Goal: Task Accomplishment & Management: Complete application form

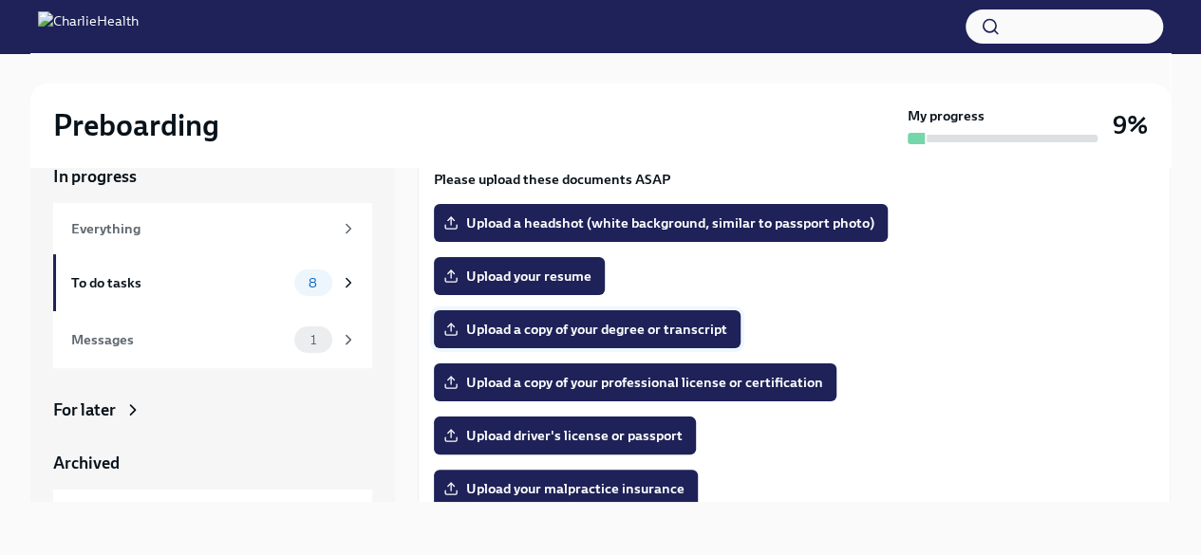
scroll to position [186, 0]
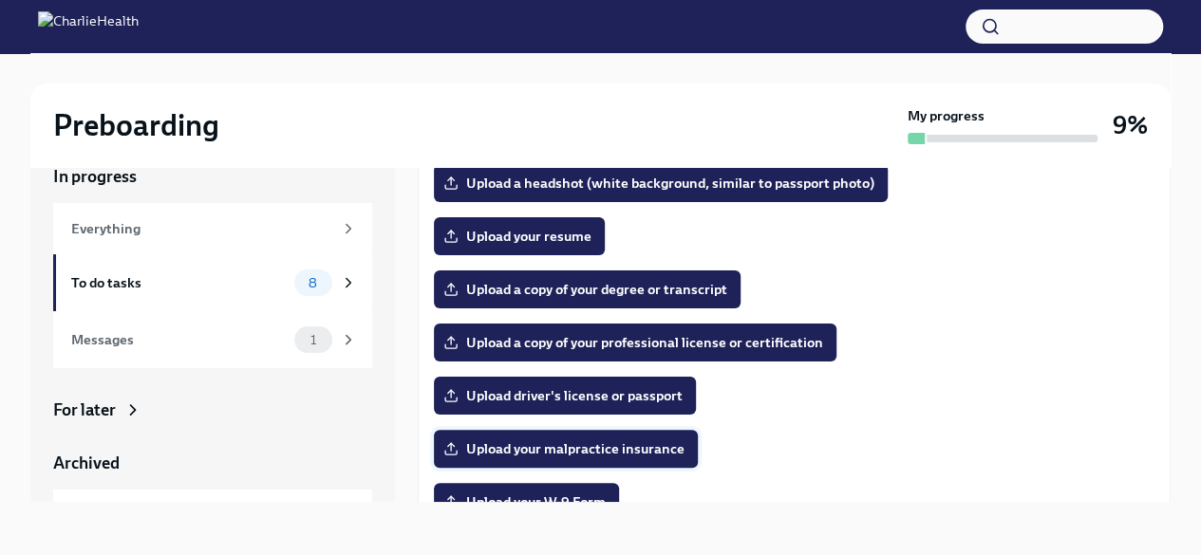
click at [535, 449] on span "Upload your malpractice insurance" at bounding box center [565, 449] width 237 height 19
click at [0, 0] on input "Upload your malpractice insurance" at bounding box center [0, 0] width 0 height 0
click at [588, 343] on span "Upload a copy of your professional license or certification" at bounding box center [635, 342] width 376 height 19
click at [0, 0] on input "Upload a copy of your professional license or certification" at bounding box center [0, 0] width 0 height 0
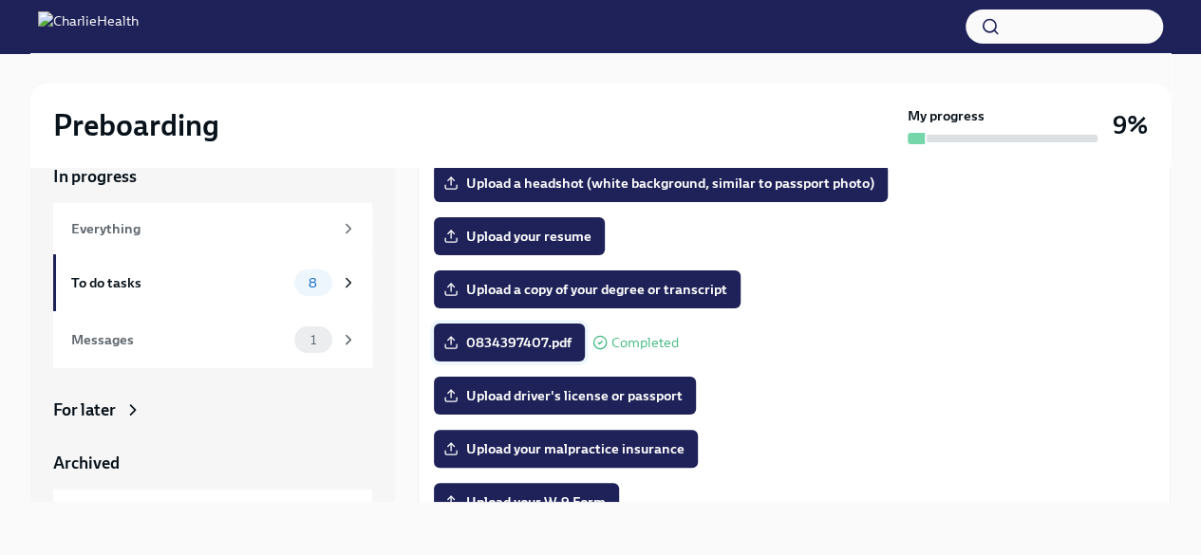
click at [516, 342] on span "0834397407.pdf" at bounding box center [509, 342] width 124 height 19
click at [0, 0] on input "0834397407.pdf" at bounding box center [0, 0] width 0 height 0
click at [459, 333] on span "0834397407.pdf" at bounding box center [509, 342] width 124 height 19
click at [0, 0] on input "0834397407.pdf" at bounding box center [0, 0] width 0 height 0
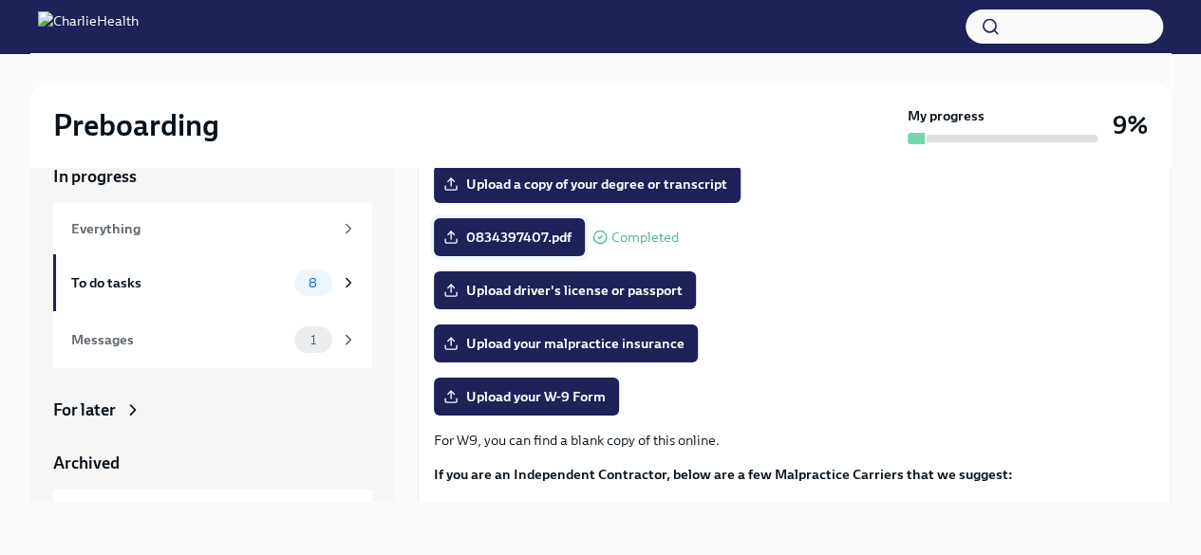
scroll to position [281, 0]
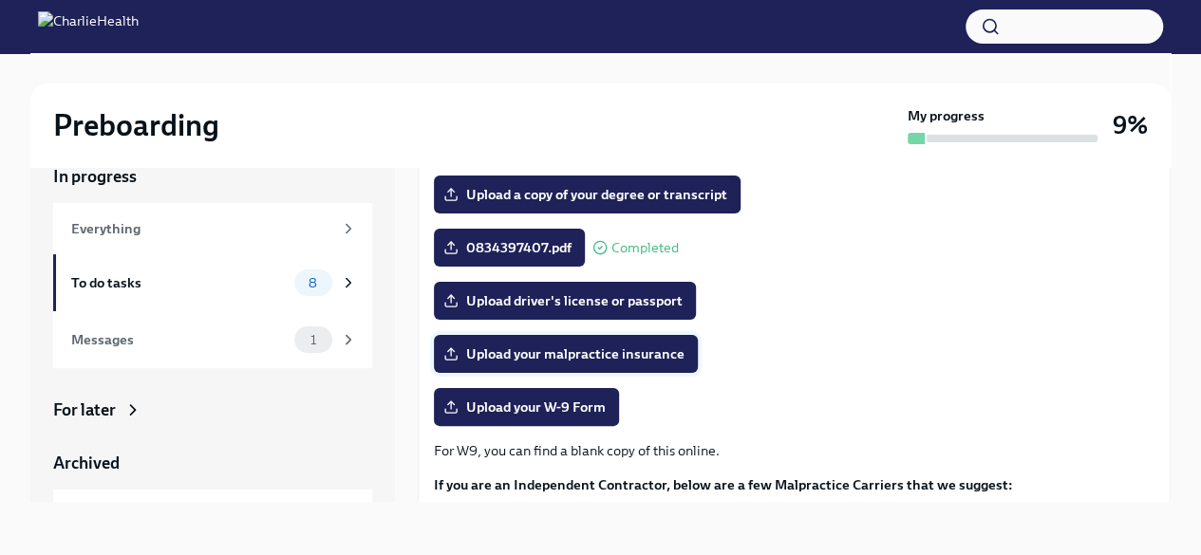
click at [593, 350] on span "Upload your malpractice insurance" at bounding box center [565, 354] width 237 height 19
click at [0, 0] on input "Upload your malpractice insurance" at bounding box center [0, 0] width 0 height 0
click at [505, 231] on label "0834397407.pdf" at bounding box center [509, 248] width 151 height 38
click at [0, 0] on input "0834397407.pdf" at bounding box center [0, 0] width 0 height 0
drag, startPoint x: 553, startPoint y: 237, endPoint x: 1113, endPoint y: 328, distance: 567.3
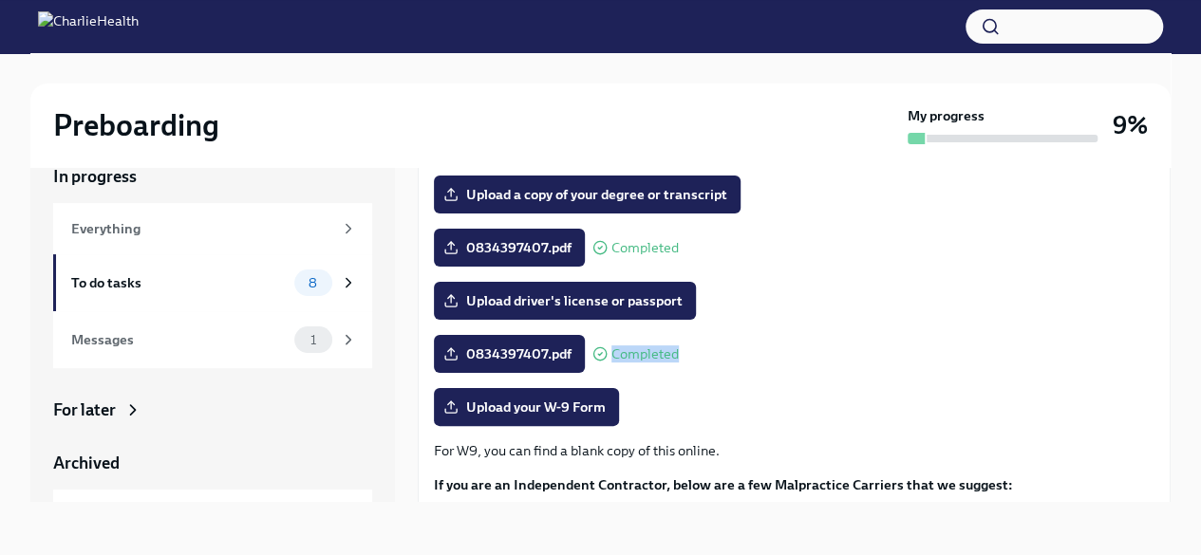
click at [1118, 328] on div "The following documents are needed to complete your contractor profile and, in …" at bounding box center [794, 299] width 721 height 635
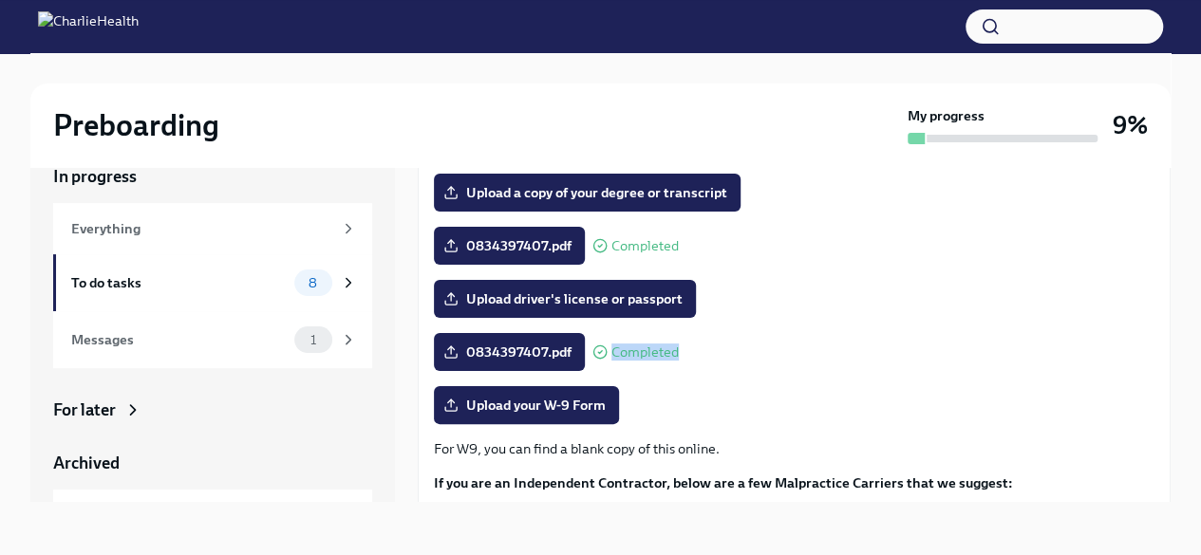
scroll to position [285, 0]
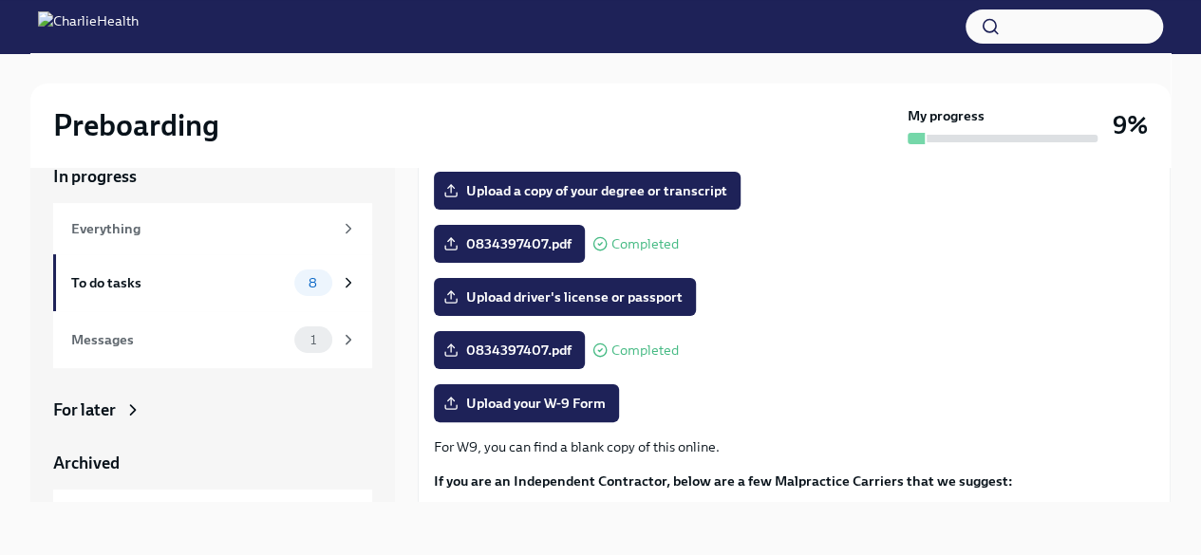
click at [602, 242] on icon at bounding box center [599, 243] width 15 height 15
click at [630, 244] on span "Completed" at bounding box center [644, 244] width 67 height 14
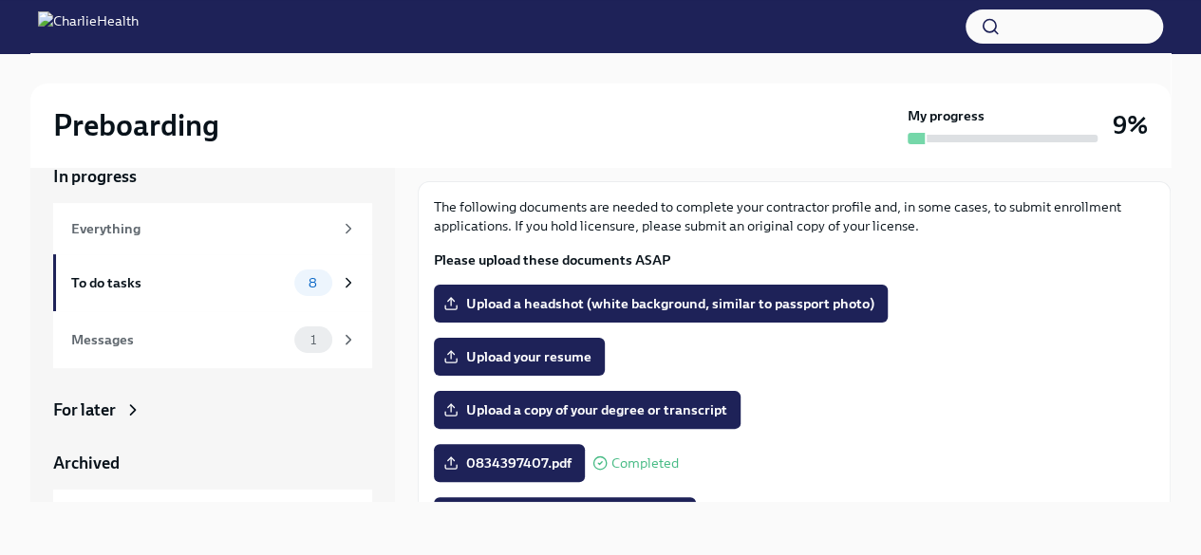
scroll to position [0, 0]
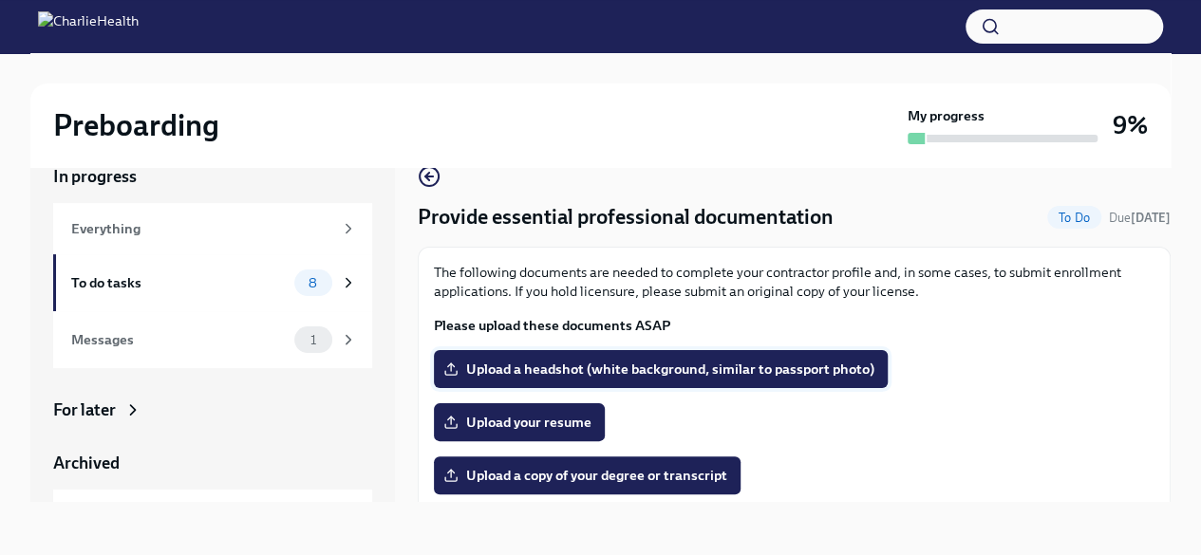
click at [713, 367] on span "Upload a headshot (white background, similar to passport photo)" at bounding box center [660, 369] width 427 height 19
click at [0, 0] on input "Upload a headshot (white background, similar to passport photo)" at bounding box center [0, 0] width 0 height 0
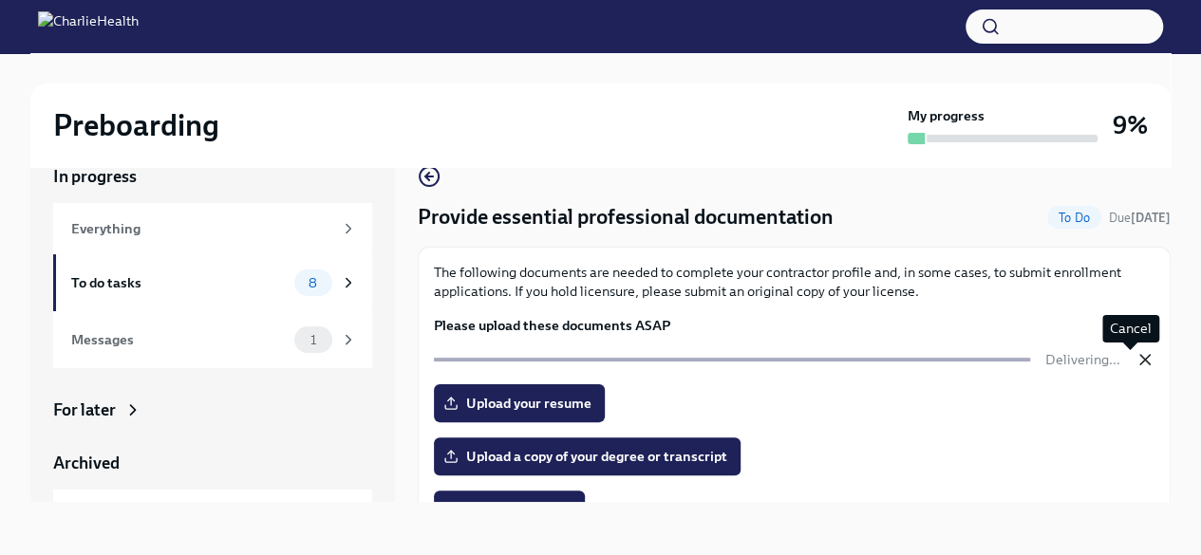
click at [1135, 360] on icon "button" at bounding box center [1144, 359] width 19 height 19
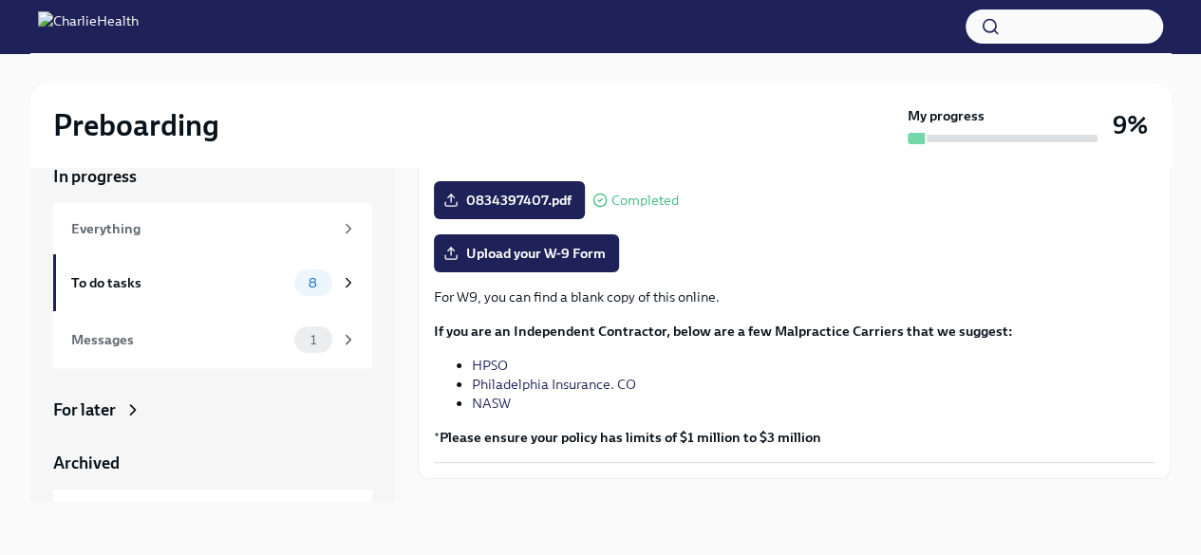
scroll to position [471, 0]
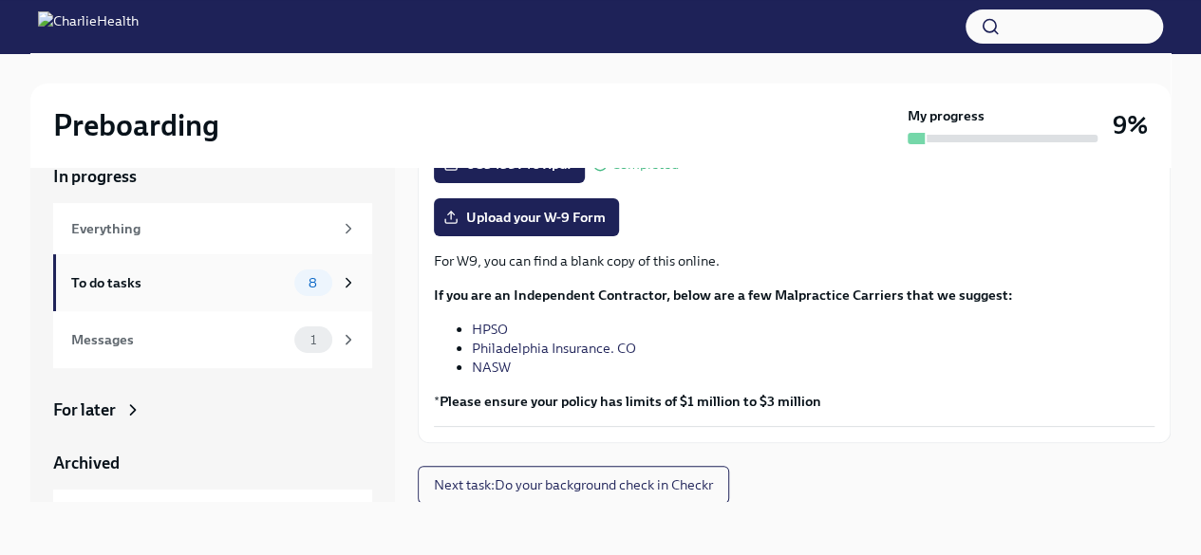
click at [108, 277] on div "To do tasks" at bounding box center [179, 282] width 216 height 21
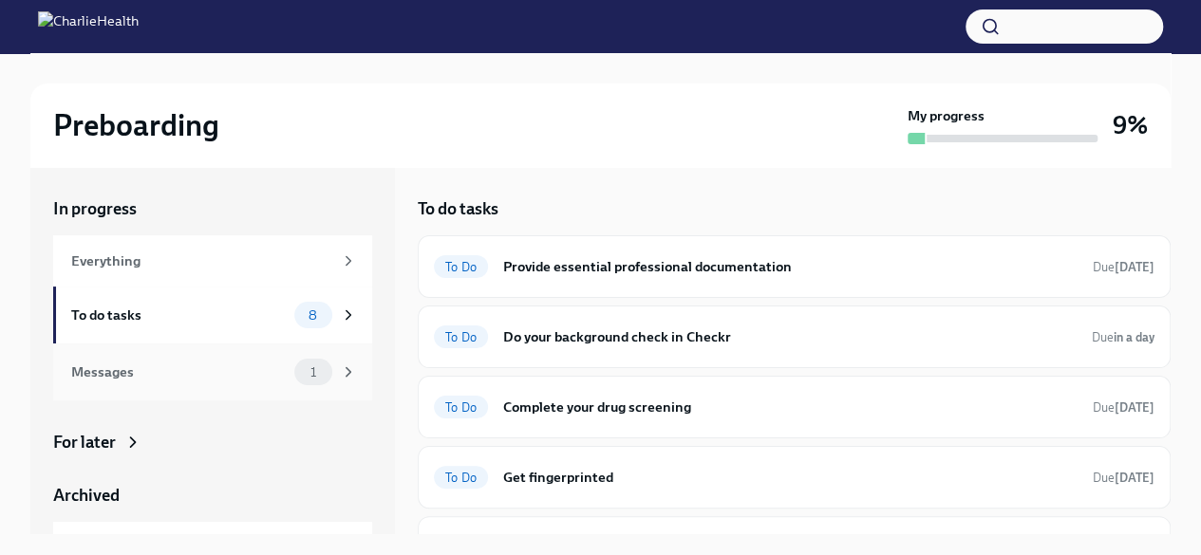
click at [211, 361] on div "Messages 1" at bounding box center [214, 372] width 286 height 27
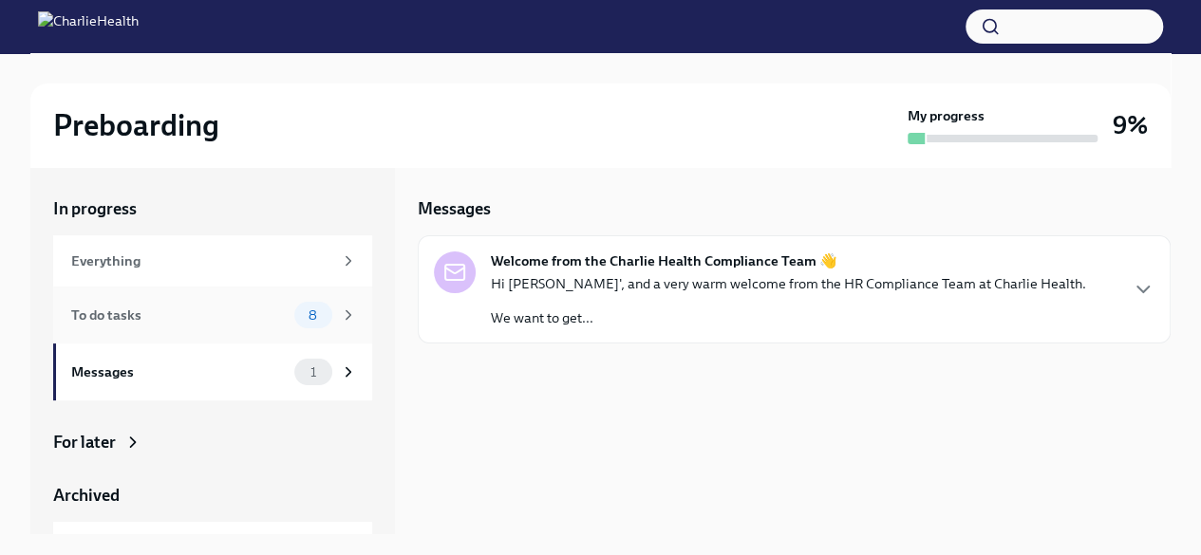
click at [159, 315] on div "To do tasks" at bounding box center [179, 315] width 216 height 21
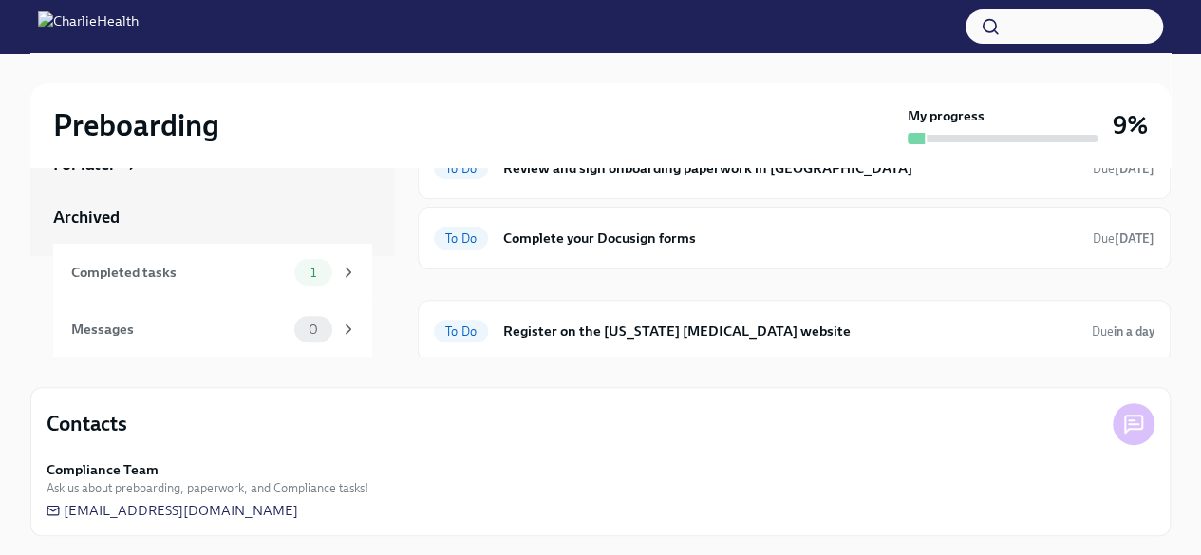
scroll to position [180, 0]
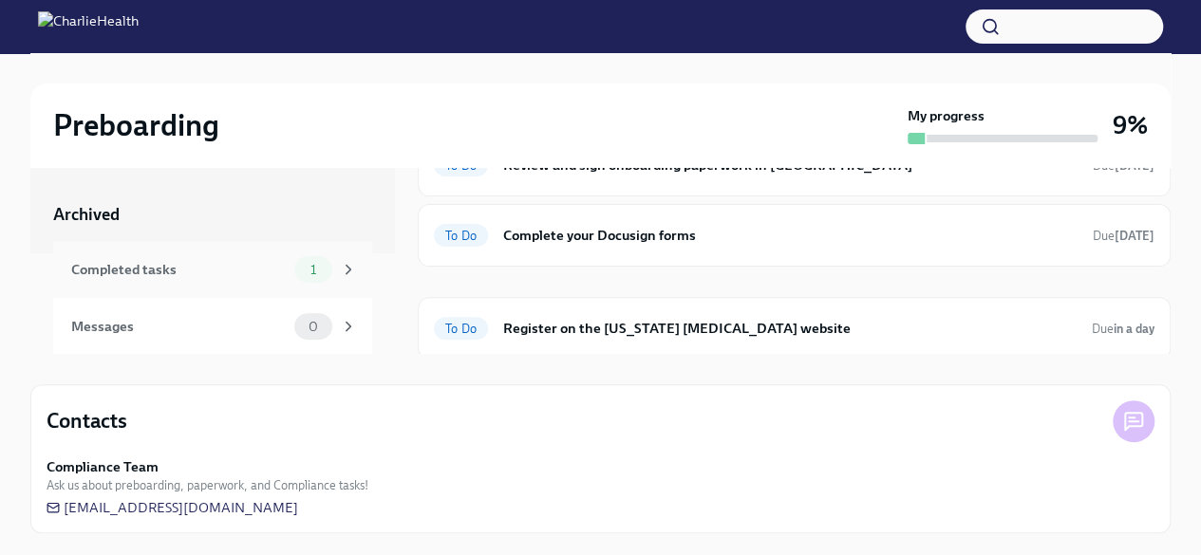
click at [180, 273] on div "Completed tasks" at bounding box center [179, 269] width 216 height 21
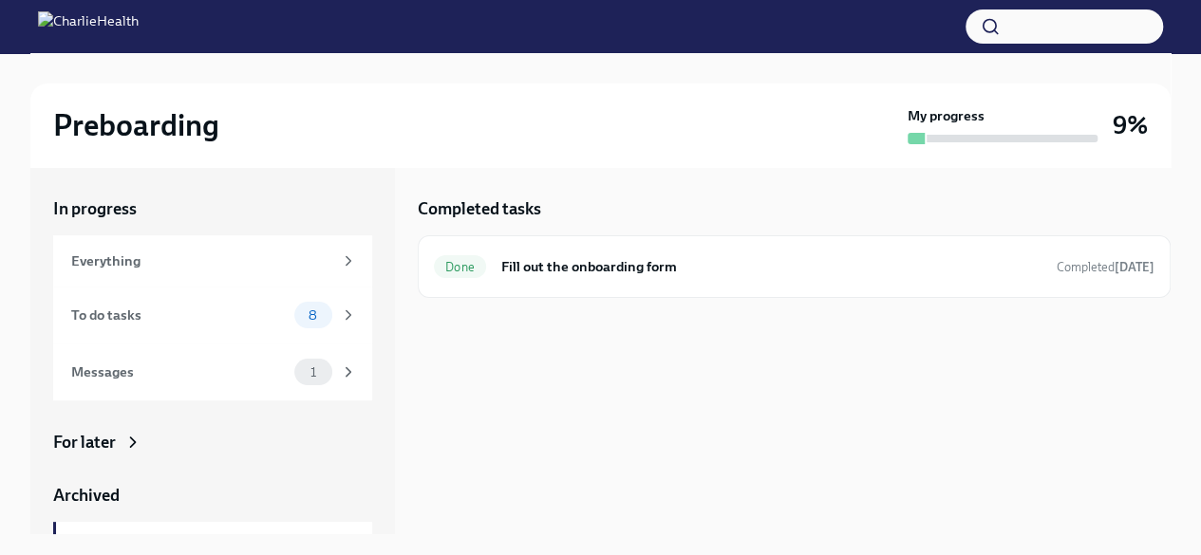
click at [210, 440] on div "For later" at bounding box center [212, 442] width 319 height 23
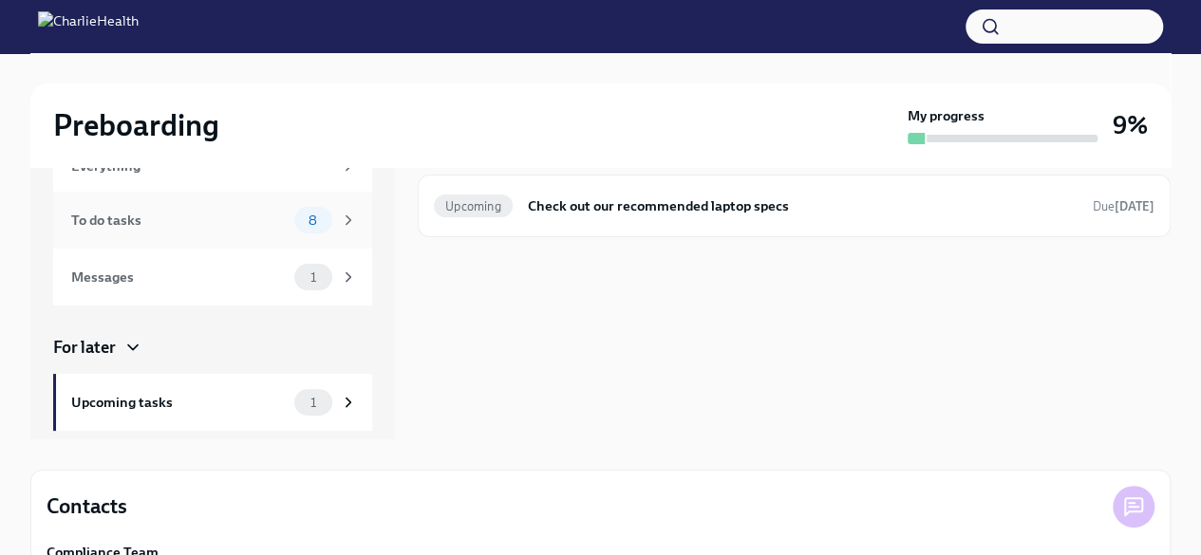
click at [225, 227] on div "To do tasks" at bounding box center [179, 220] width 216 height 21
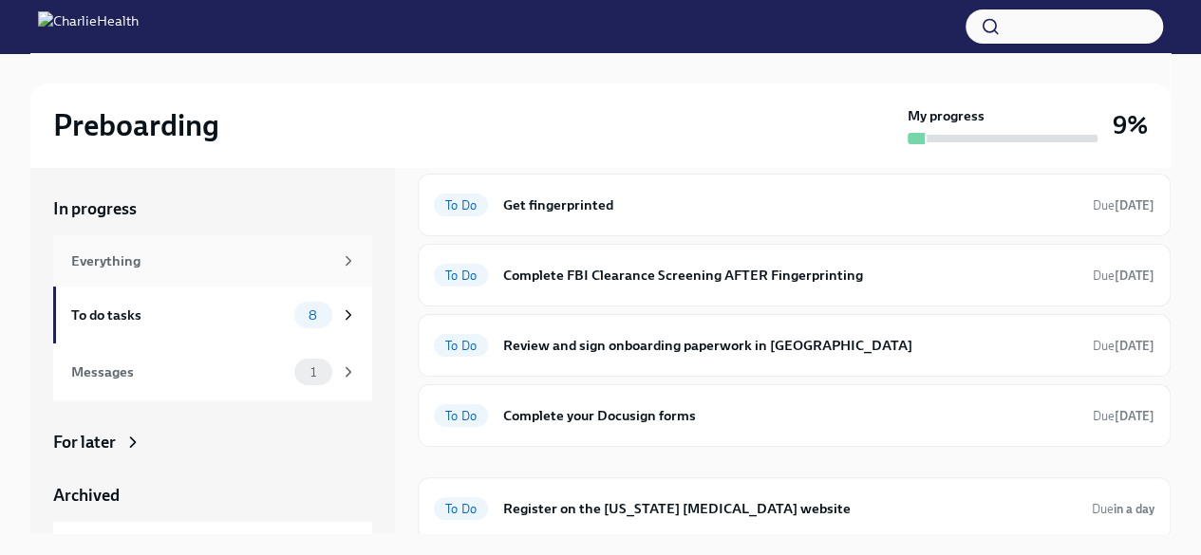
click at [162, 270] on div "Everything" at bounding box center [201, 261] width 261 height 21
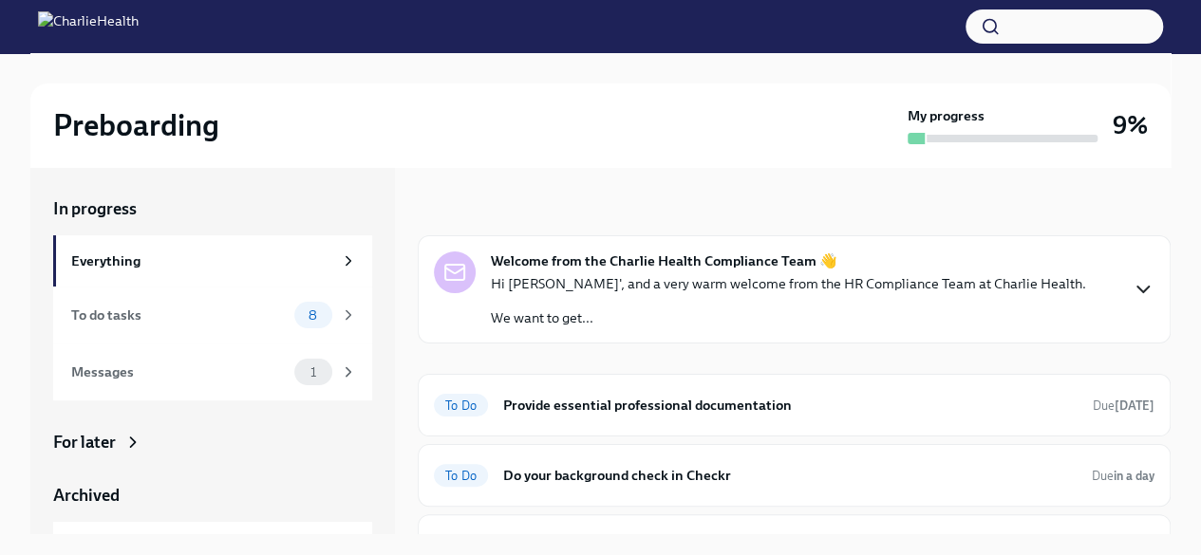
click at [1132, 293] on icon "button" at bounding box center [1143, 289] width 23 height 23
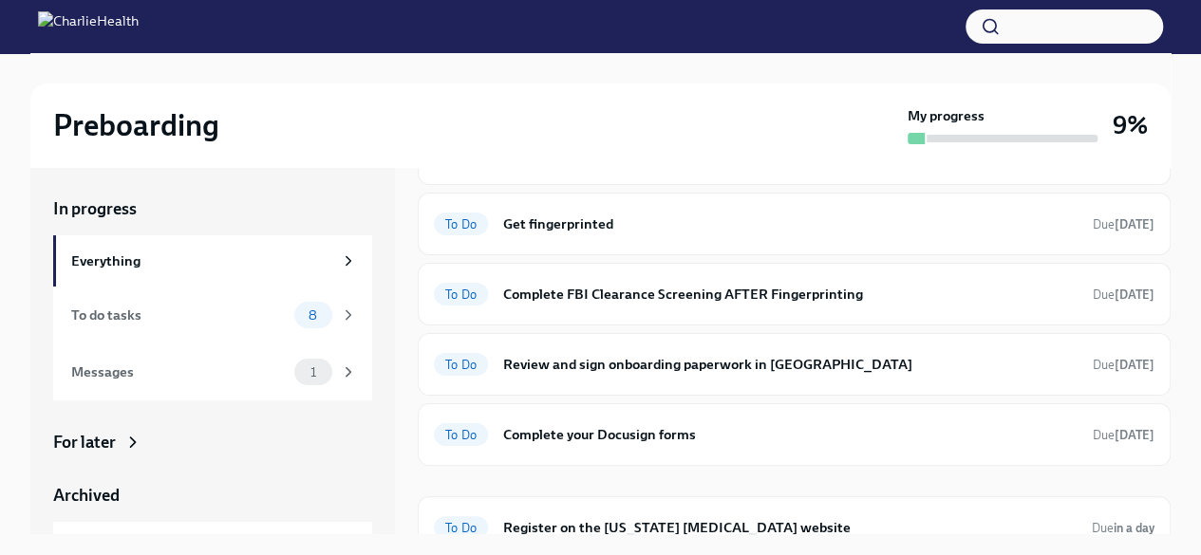
scroll to position [570, 0]
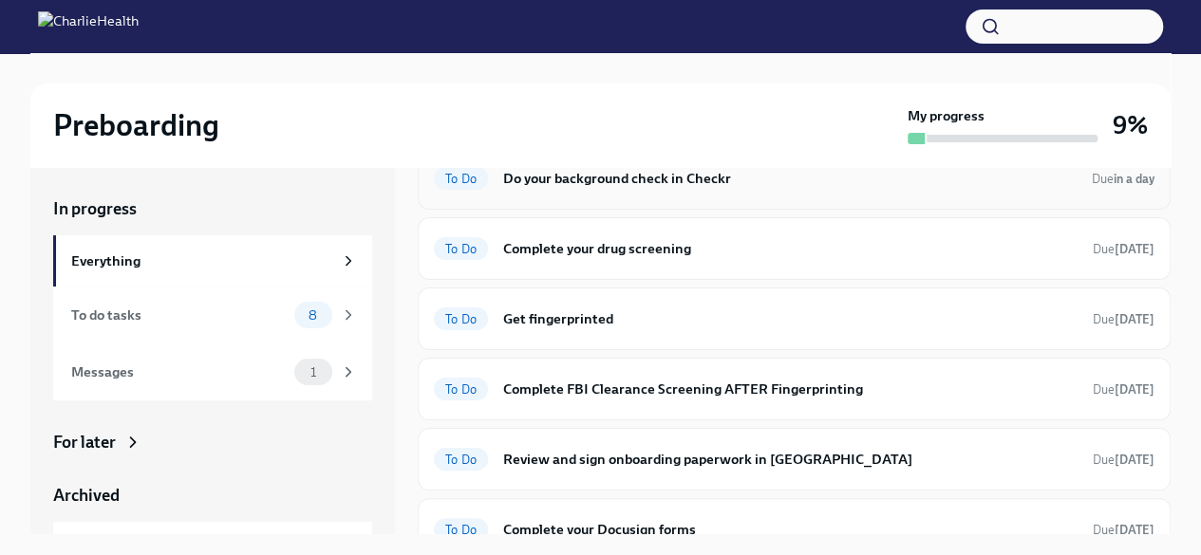
click at [562, 189] on h6 "Do your background check in Checkr" at bounding box center [789, 178] width 573 height 21
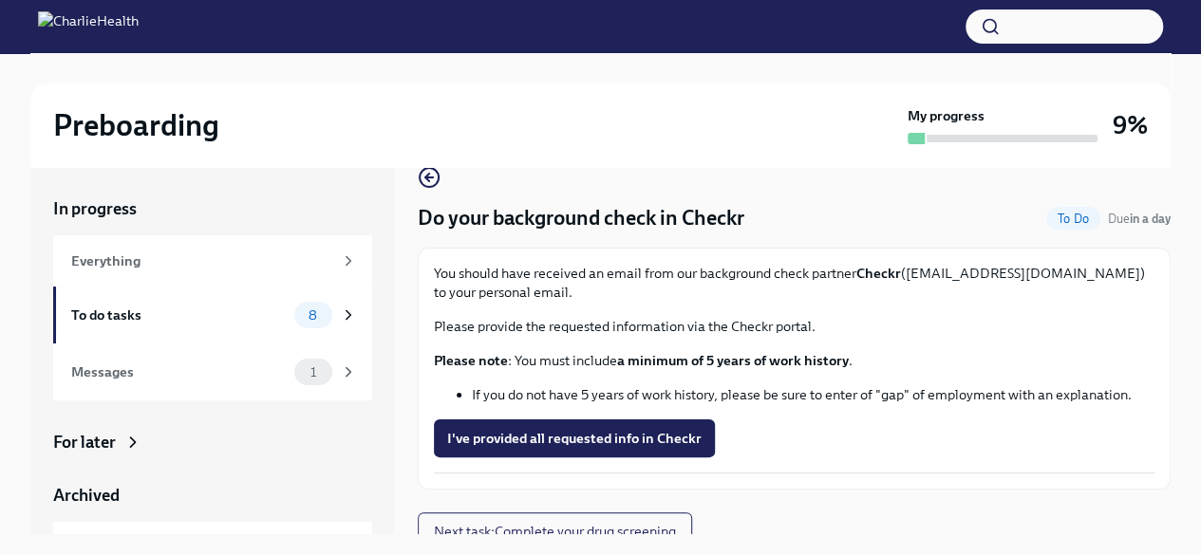
scroll to position [46, 0]
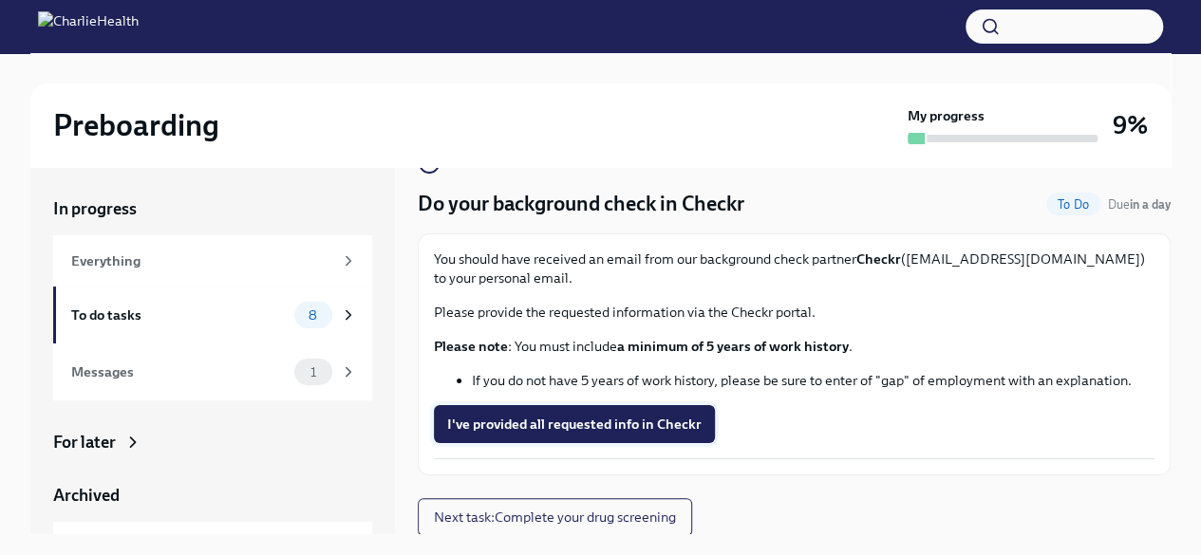
click at [592, 419] on span "I've provided all requested info in Checkr" at bounding box center [574, 424] width 254 height 19
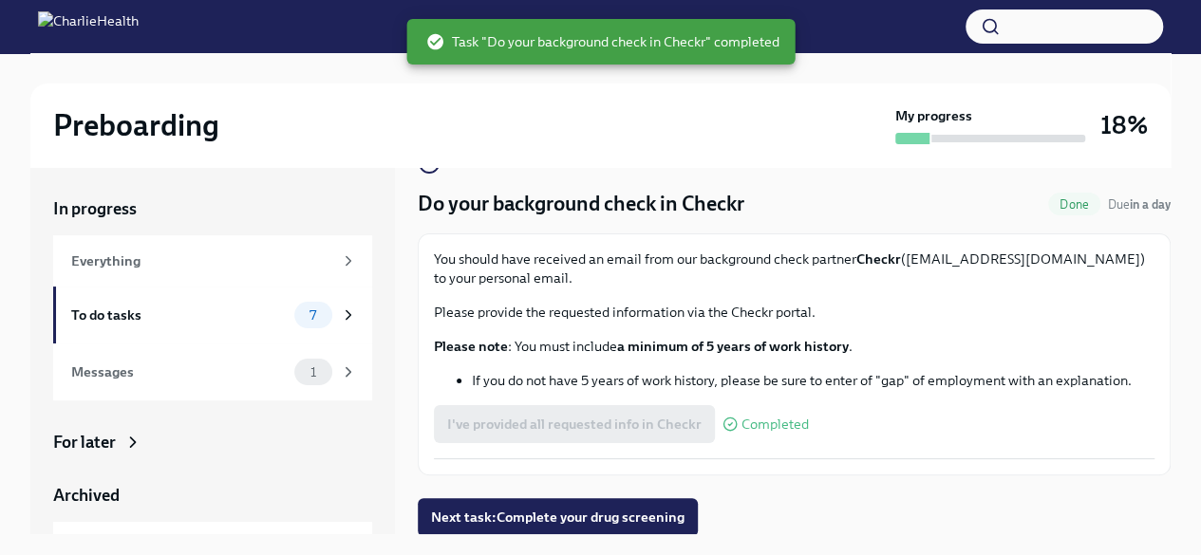
scroll to position [47, 0]
